Goal: Transaction & Acquisition: Purchase product/service

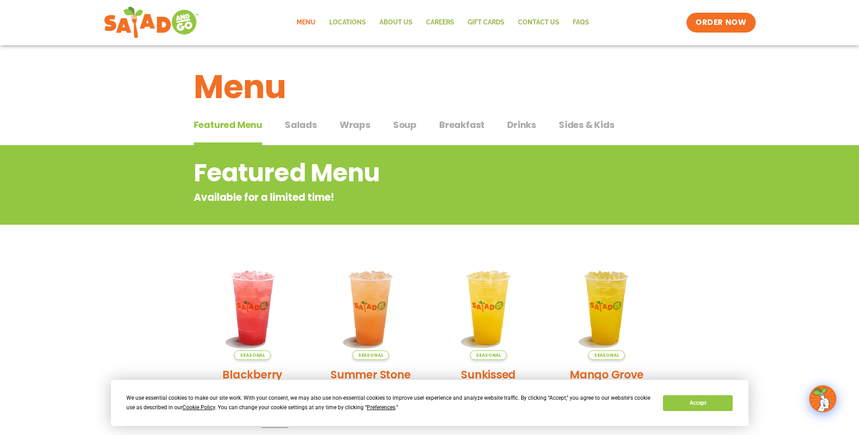
click at [345, 127] on span "Wraps" at bounding box center [354, 125] width 31 height 14
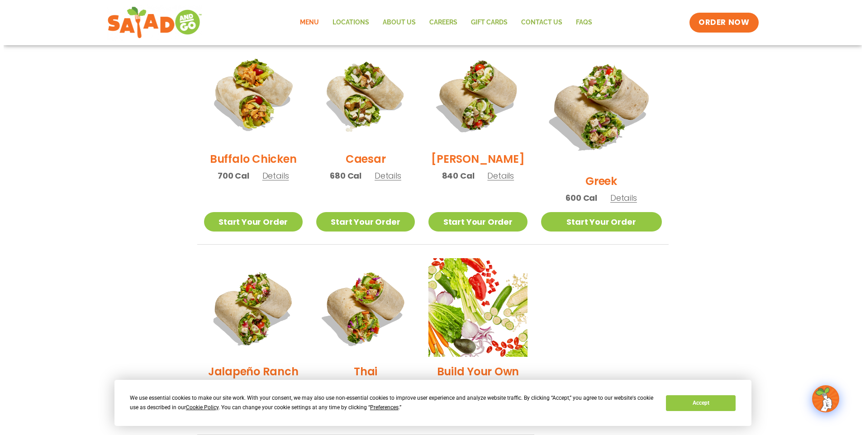
scroll to position [641, 0]
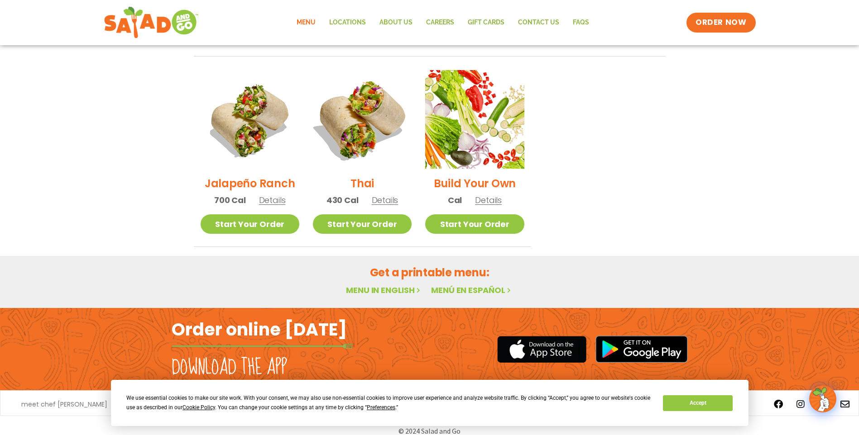
click at [353, 107] on img at bounding box center [362, 120] width 116 height 116
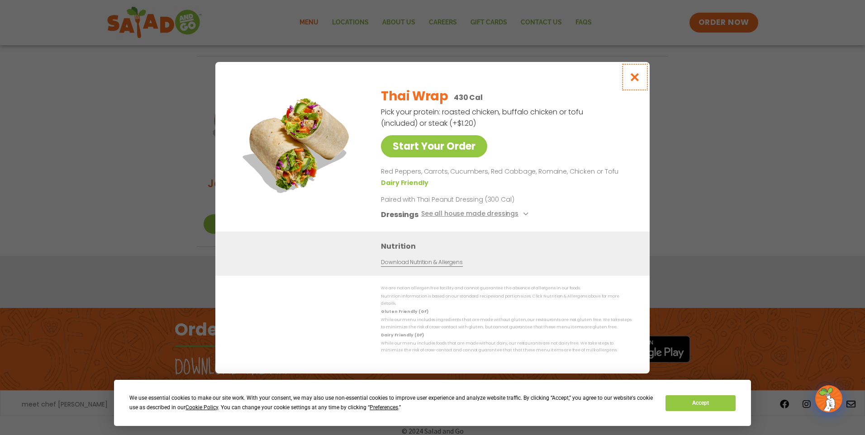
click at [637, 73] on button "Close modal" at bounding box center [635, 77] width 29 height 30
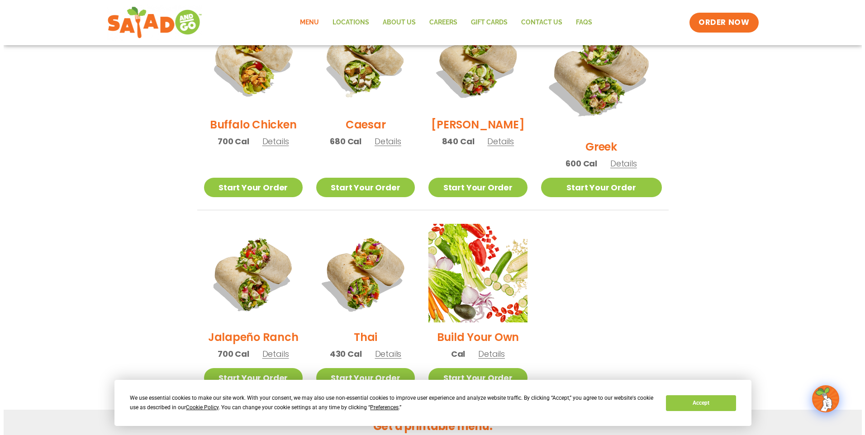
scroll to position [441, 0]
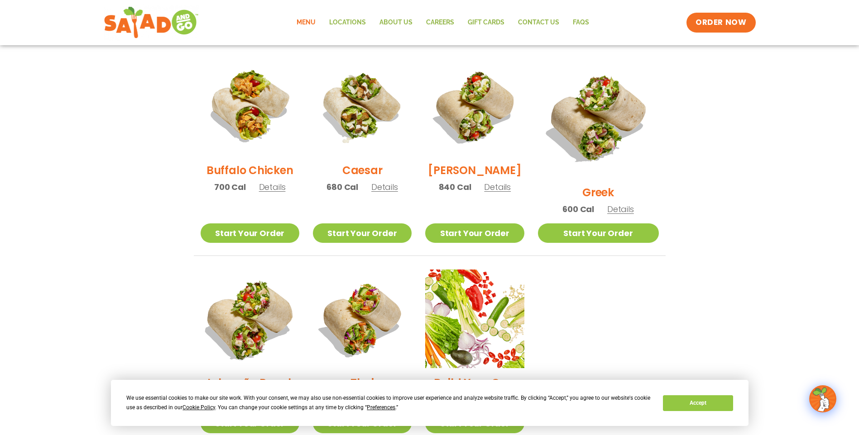
click at [236, 283] on img at bounding box center [249, 319] width 116 height 116
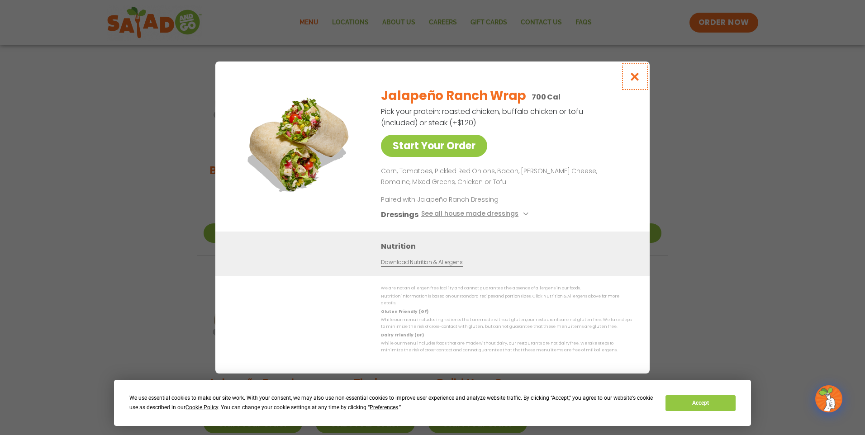
click at [637, 76] on icon "Close modal" at bounding box center [635, 77] width 11 height 10
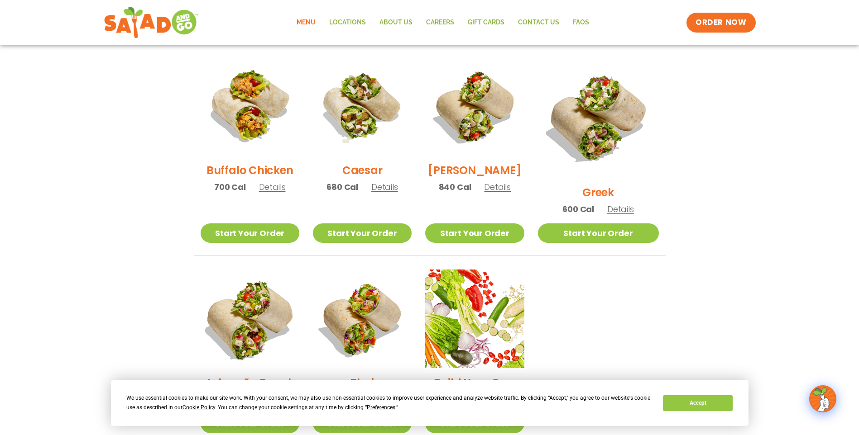
click at [267, 306] on img at bounding box center [249, 319] width 116 height 116
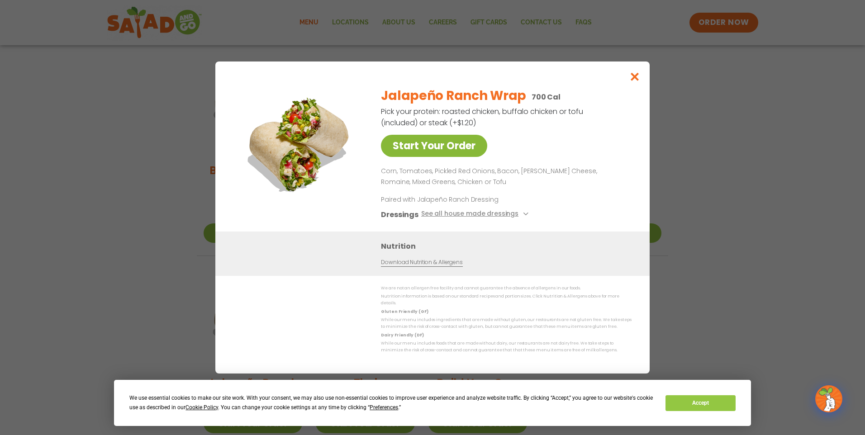
click at [460, 140] on link "Start Your Order" at bounding box center [434, 146] width 106 height 22
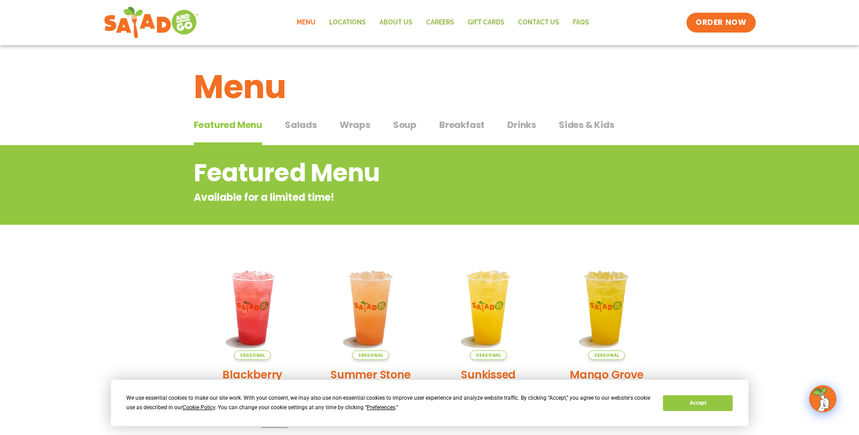
click at [293, 118] on span "Salads" at bounding box center [301, 125] width 32 height 14
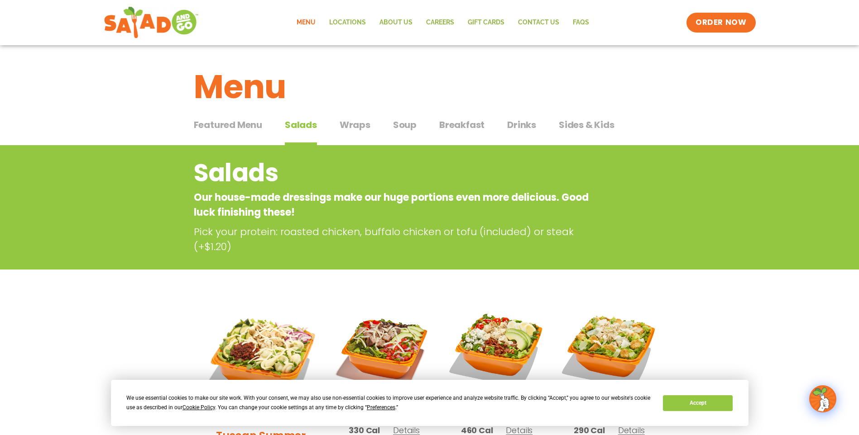
click at [344, 121] on span "Wraps" at bounding box center [354, 125] width 31 height 14
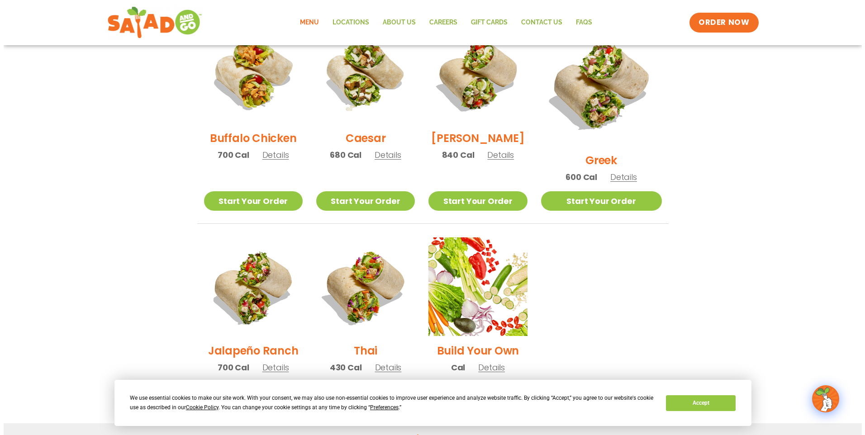
scroll to position [588, 0]
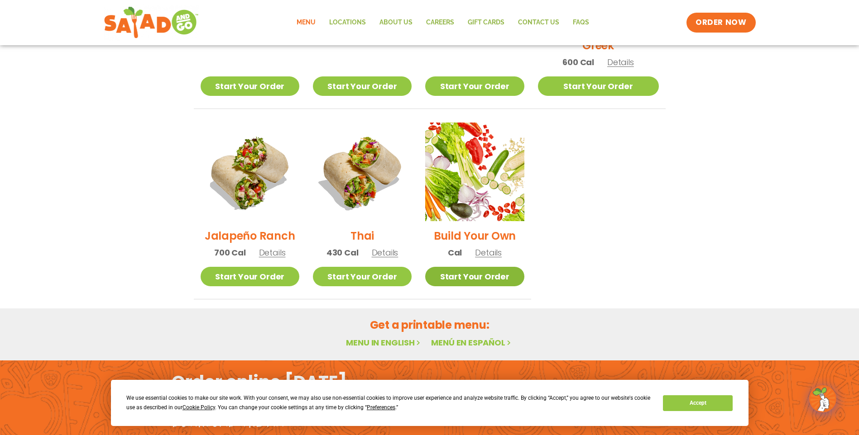
click at [496, 268] on link "Start Your Order" at bounding box center [474, 276] width 99 height 19
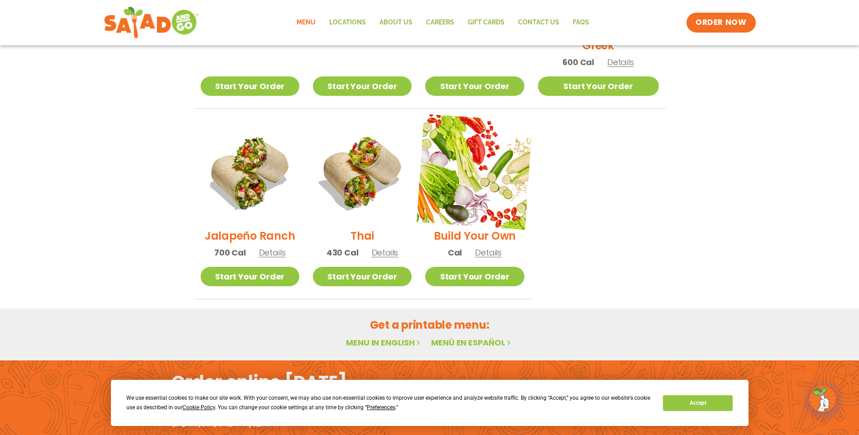
click at [512, 154] on img at bounding box center [474, 172] width 116 height 116
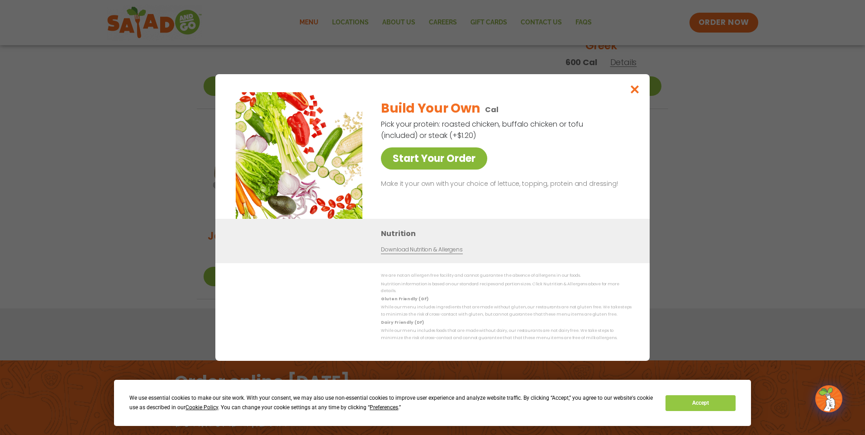
click at [445, 159] on link "Start Your Order" at bounding box center [434, 159] width 106 height 22
